Goal: Task Accomplishment & Management: Complete application form

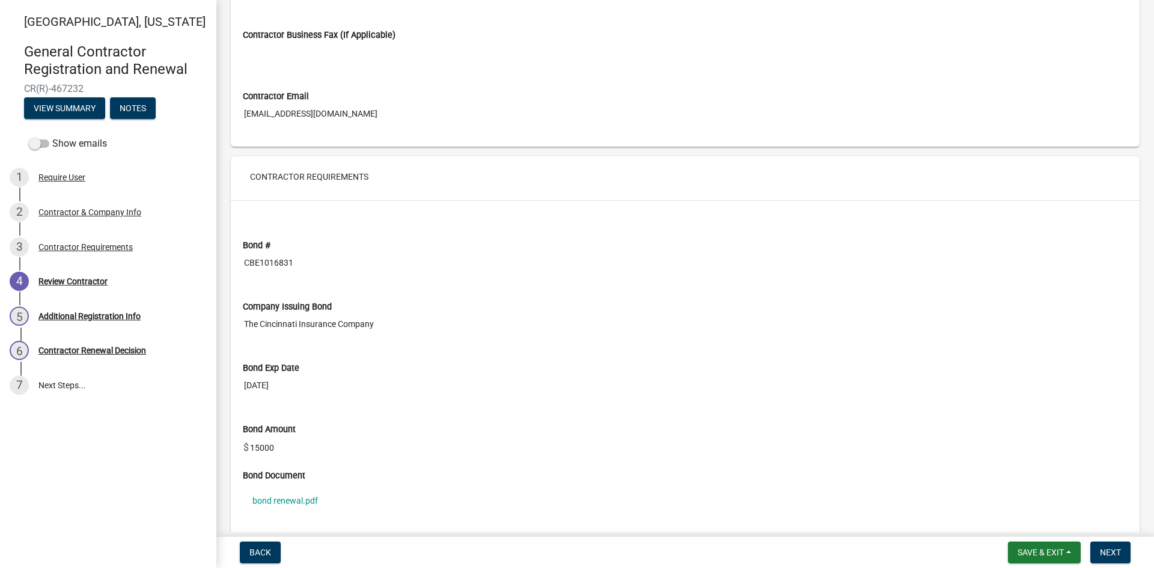
scroll to position [781, 0]
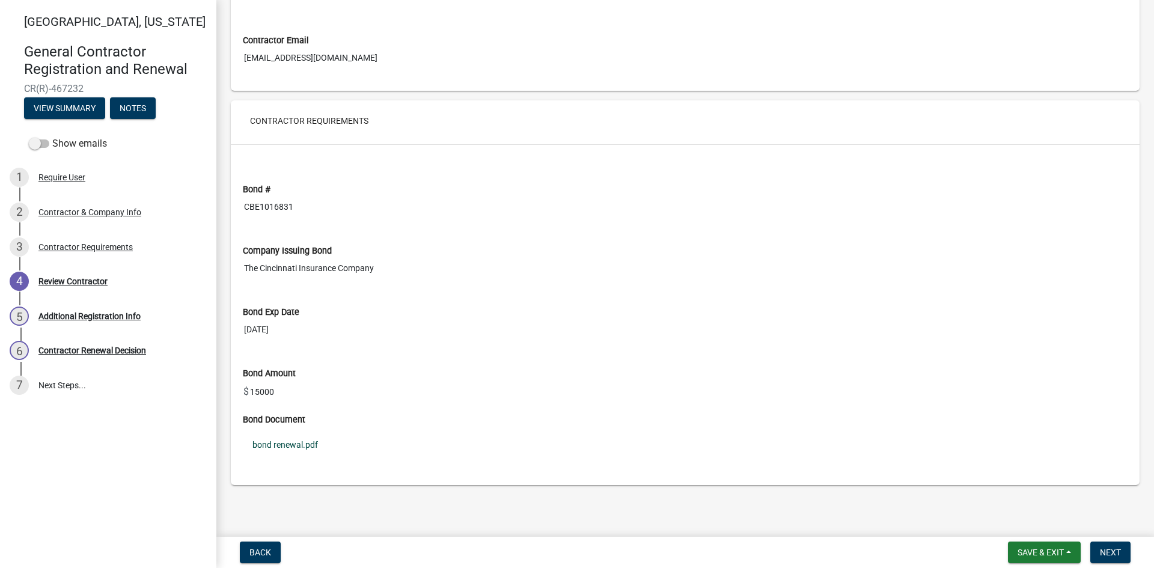
click at [295, 440] on link "bond renewal.pdf" at bounding box center [685, 445] width 885 height 28
click at [107, 244] on div "Contractor Requirements" at bounding box center [85, 247] width 94 height 8
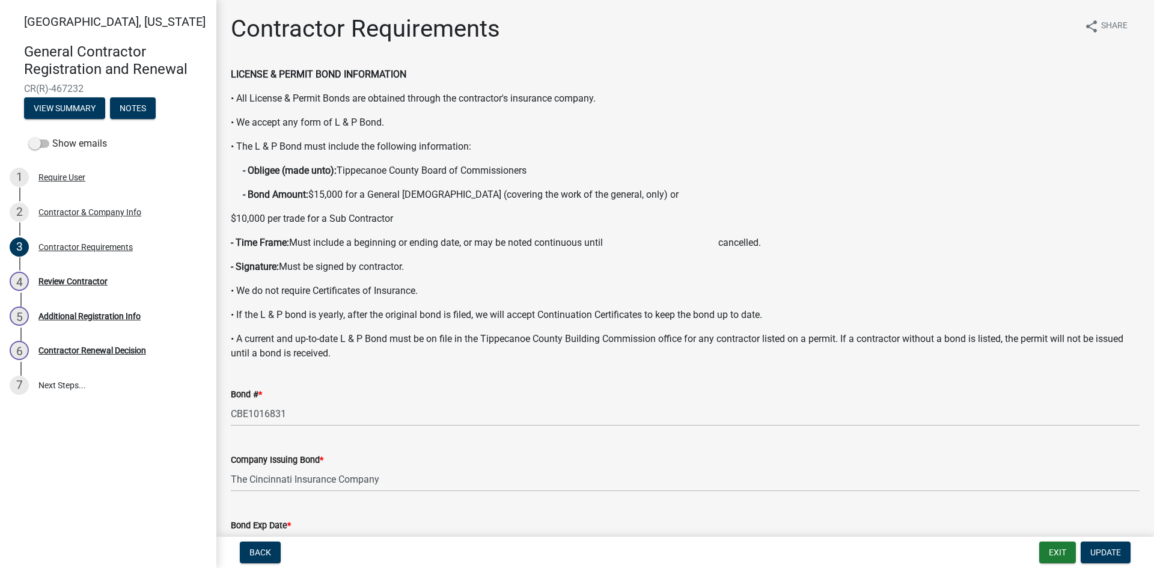
scroll to position [282, 0]
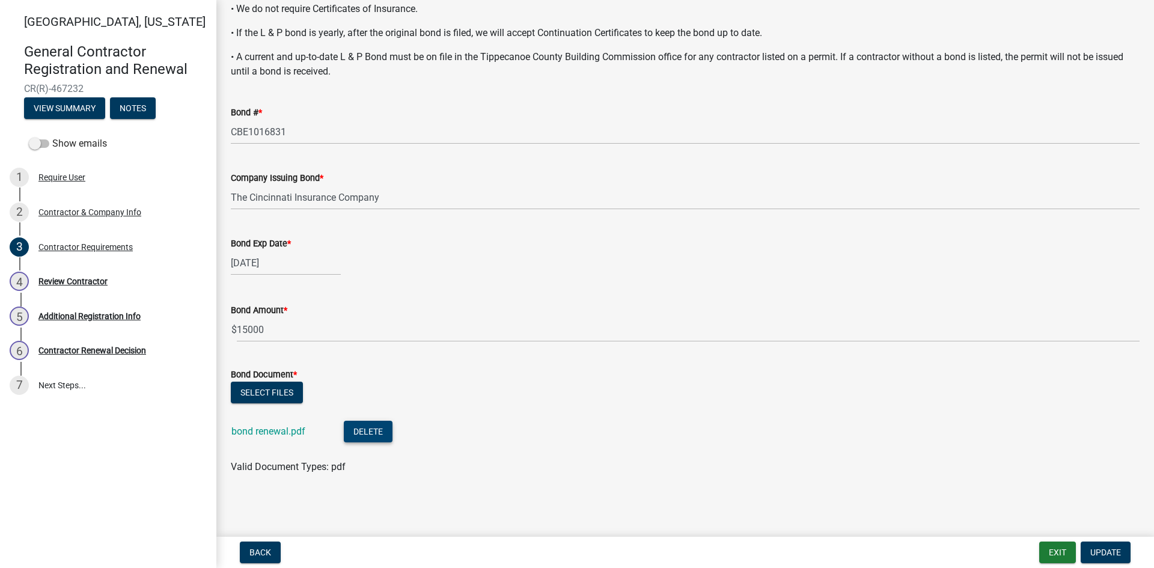
click at [365, 435] on button "Delete" at bounding box center [368, 432] width 49 height 22
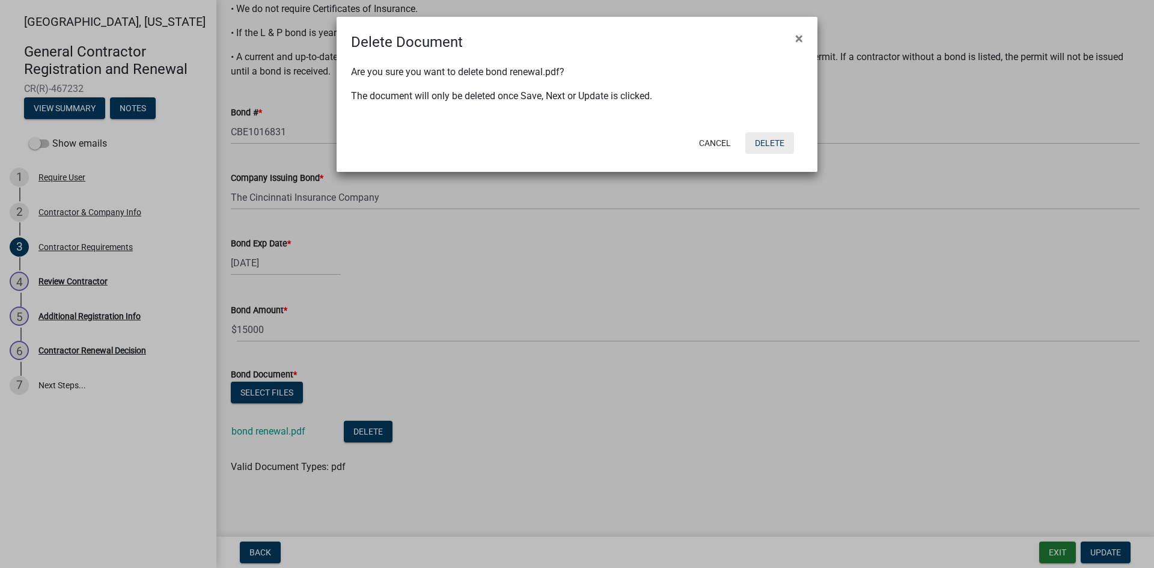
click at [760, 143] on button "Delete" at bounding box center [770, 143] width 49 height 22
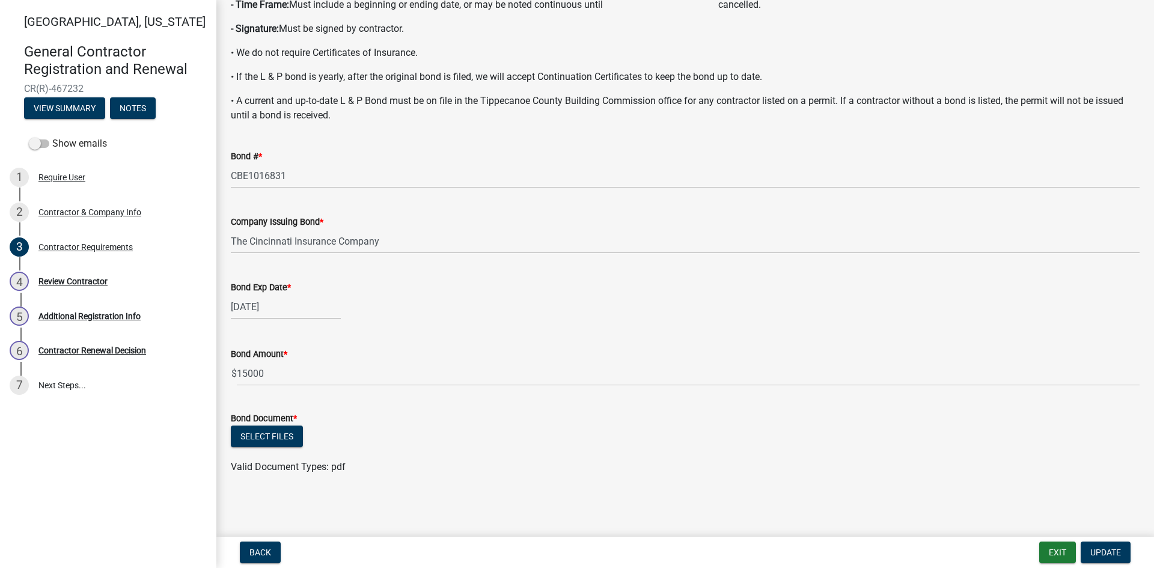
scroll to position [238, 0]
click at [259, 432] on button "Select files" at bounding box center [267, 437] width 72 height 22
click at [1094, 558] on button "Update" at bounding box center [1106, 553] width 50 height 22
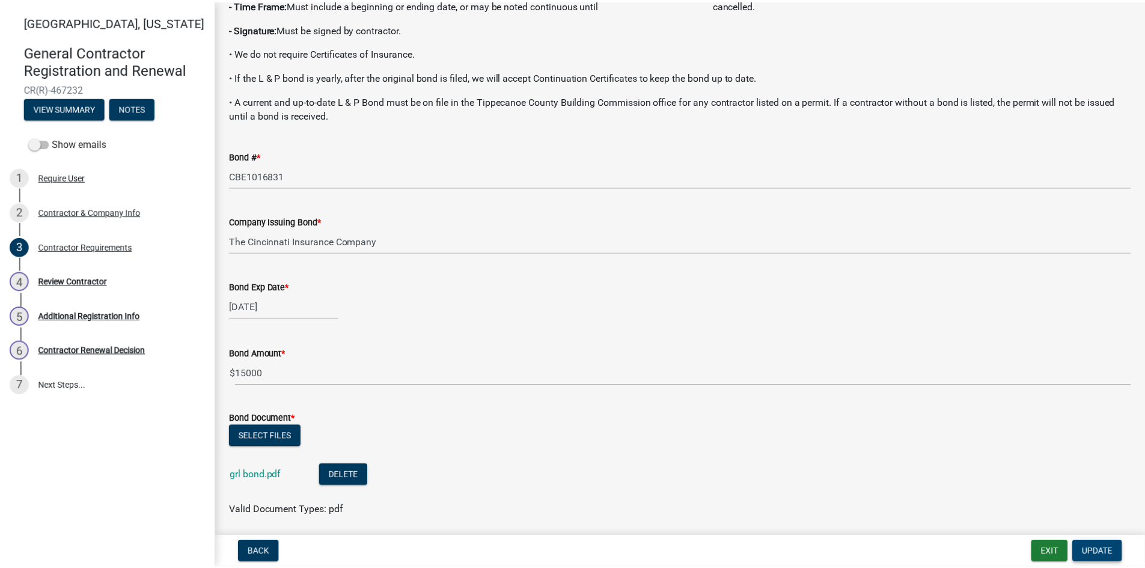
scroll to position [0, 0]
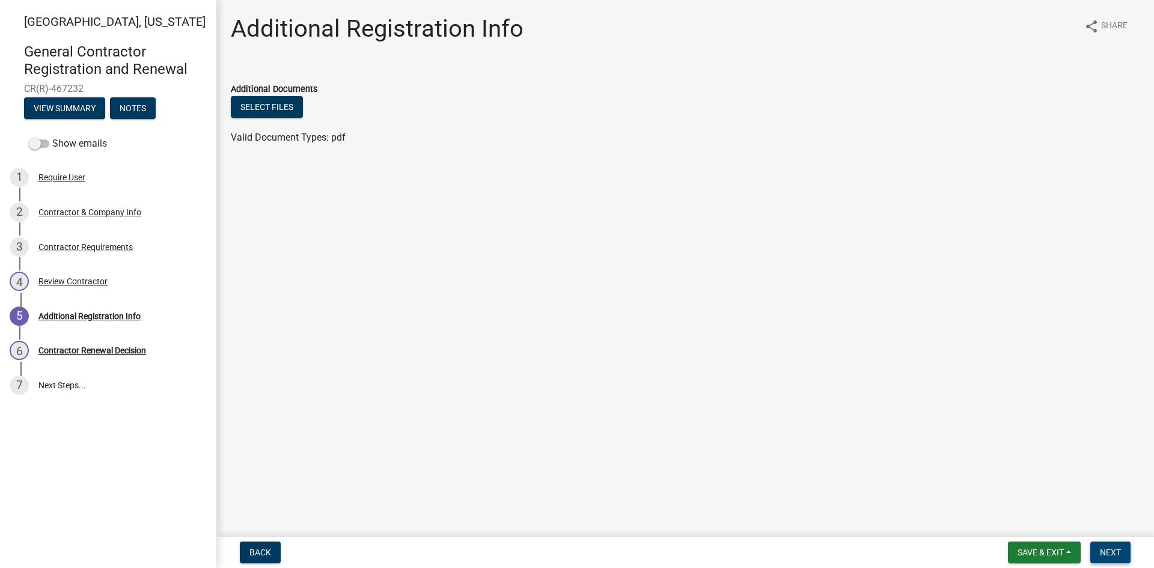
click at [1106, 545] on button "Next" at bounding box center [1111, 553] width 40 height 22
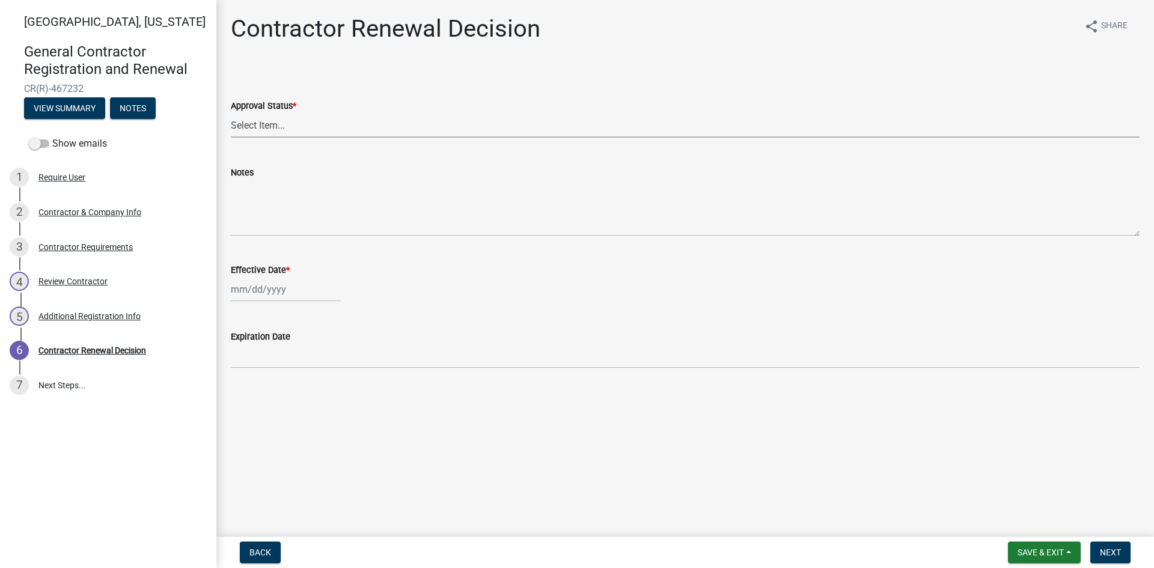
click at [259, 119] on select "Select Item... Approved Denied" at bounding box center [685, 125] width 909 height 25
click at [231, 113] on select "Select Item... Approved Denied" at bounding box center [685, 125] width 909 height 25
select select "30db8998-795d-4bbe-8e49-f1ade8865815"
click at [244, 296] on div at bounding box center [286, 289] width 110 height 25
select select "8"
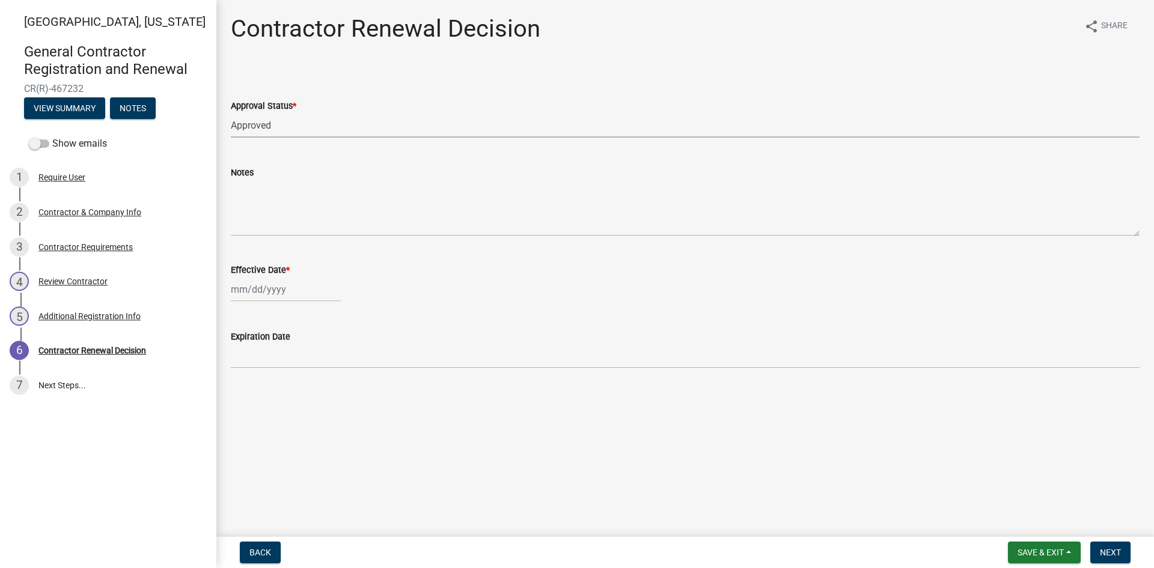
select select "2025"
click at [280, 409] on div "20" at bounding box center [281, 411] width 19 height 19
type input "[DATE]"
click at [1107, 544] on button "Next" at bounding box center [1111, 553] width 40 height 22
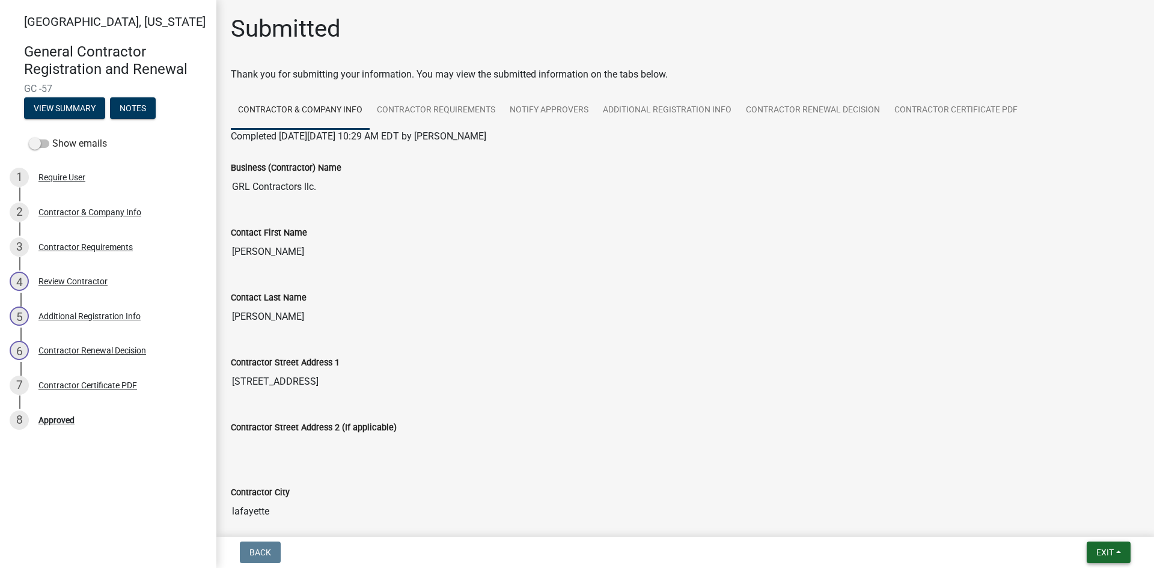
click at [1113, 557] on span "Exit" at bounding box center [1105, 553] width 17 height 10
click at [1049, 527] on button "Save & Exit" at bounding box center [1083, 521] width 96 height 29
